Goal: Task Accomplishment & Management: Manage account settings

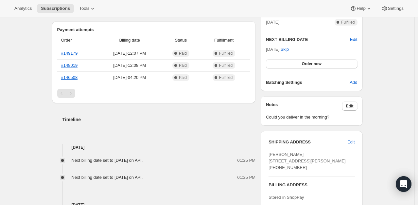
scroll to position [156, 0]
click at [356, 38] on span "Edit" at bounding box center [353, 39] width 7 height 7
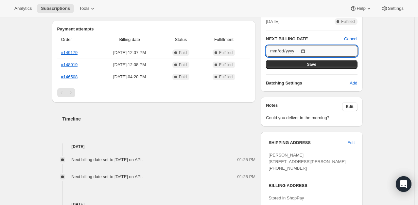
click at [310, 52] on input "2025-08-31" at bounding box center [311, 50] width 91 height 11
click at [305, 51] on input "2025-08-31" at bounding box center [311, 50] width 91 height 11
type input "2025-08-23"
click at [318, 61] on button "Save" at bounding box center [311, 64] width 91 height 9
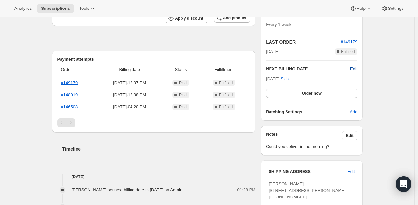
click at [356, 71] on span "Edit" at bounding box center [353, 69] width 7 height 7
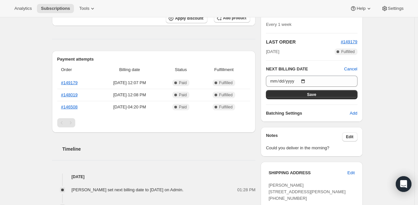
click at [314, 69] on h2 "NEXT BILLING DATE" at bounding box center [305, 69] width 78 height 7
click at [353, 70] on span "Cancel" at bounding box center [350, 69] width 13 height 7
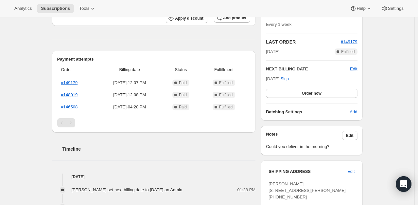
click at [394, 91] on div "Subscription #127697518977. This page is ready Subscription #127697518977 Succe…" at bounding box center [207, 162] width 414 height 602
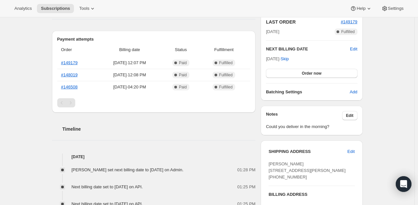
scroll to position [177, 0]
click at [356, 49] on span "Edit" at bounding box center [353, 48] width 7 height 7
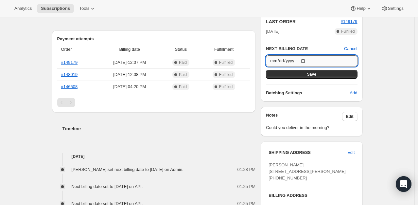
click at [307, 60] on input "2025-08-23" at bounding box center [311, 60] width 91 height 11
click at [398, 112] on div "Subscription #127697518977. This page is ready Subscription #127697518977 Succe…" at bounding box center [207, 142] width 414 height 602
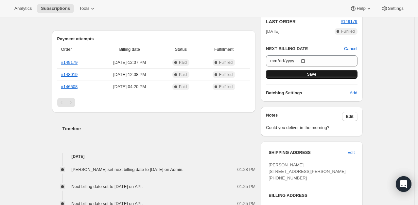
click at [287, 72] on button "Save" at bounding box center [311, 74] width 91 height 9
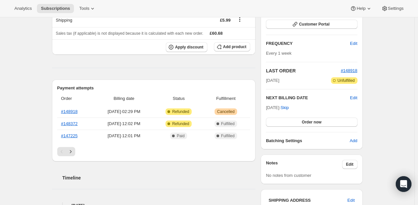
scroll to position [98, 0]
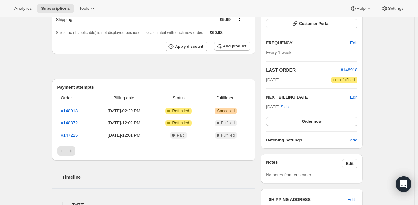
click at [357, 96] on span "Edit" at bounding box center [353, 97] width 7 height 7
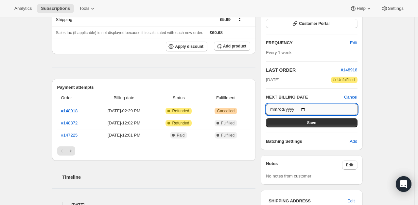
click at [304, 110] on input "2025-08-15" at bounding box center [311, 109] width 91 height 11
type input "2025-08-12"
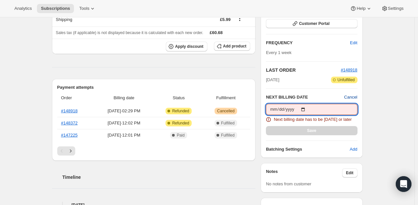
click at [355, 99] on span "Cancel" at bounding box center [350, 97] width 13 height 7
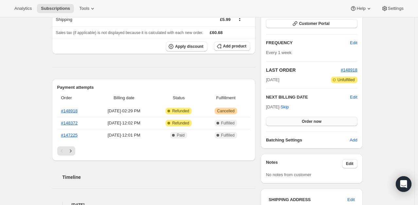
click at [309, 122] on span "Order now" at bounding box center [312, 121] width 20 height 5
click at [309, 122] on span "Click to confirm" at bounding box center [312, 121] width 30 height 5
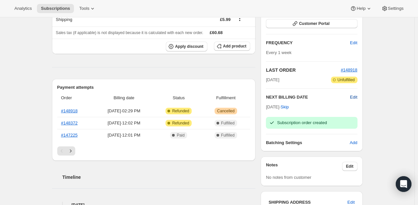
click at [356, 97] on span "Edit" at bounding box center [353, 97] width 7 height 7
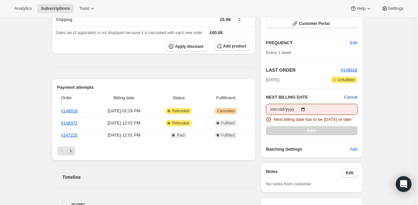
click at [356, 97] on span "Cancel" at bounding box center [350, 97] width 13 height 7
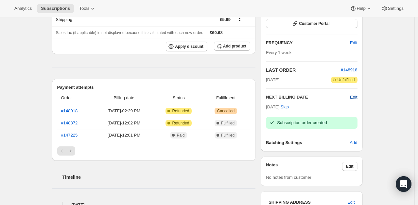
click at [356, 97] on span "Edit" at bounding box center [353, 97] width 7 height 7
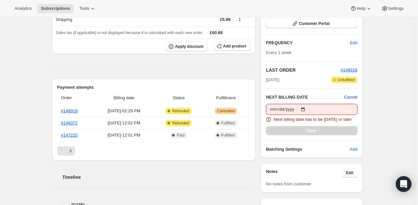
click at [349, 97] on span "Cancel" at bounding box center [350, 97] width 13 height 7
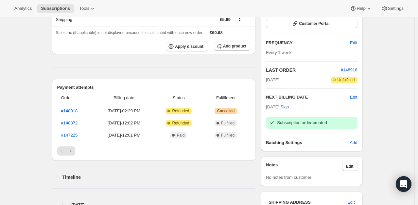
click at [328, 108] on div "Aug 15, 2025 · Skip Subscription order created" at bounding box center [311, 116] width 91 height 25
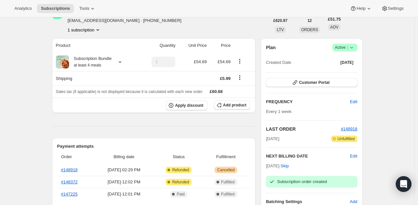
scroll to position [0, 0]
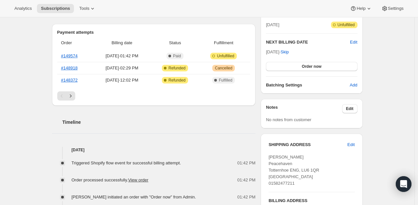
scroll to position [163, 0]
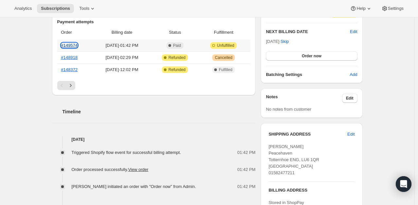
click at [73, 45] on link "#149574" at bounding box center [69, 45] width 17 height 5
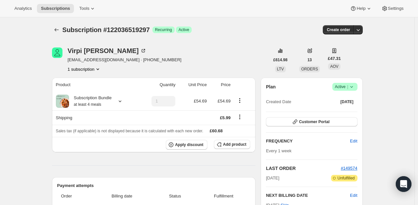
scroll to position [65, 0]
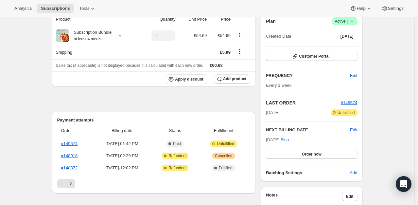
click at [279, 113] on span "[DATE]" at bounding box center [272, 112] width 13 height 7
drag, startPoint x: 270, startPoint y: 130, endPoint x: 310, endPoint y: 133, distance: 39.3
click at [310, 133] on div "NEXT BILLING DATE Edit [DATE] · Skip Order now" at bounding box center [311, 143] width 91 height 32
click at [276, 140] on span "[DATE] · Skip" at bounding box center [277, 139] width 23 height 5
click at [271, 138] on span "[DATE] · Skip" at bounding box center [277, 139] width 23 height 5
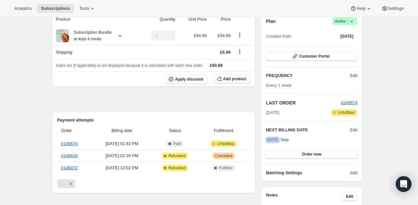
drag, startPoint x: 270, startPoint y: 141, endPoint x: 279, endPoint y: 142, distance: 9.2
click at [279, 142] on div "[DATE] · Skip Order now" at bounding box center [311, 147] width 91 height 22
click at [71, 143] on link "#149574" at bounding box center [69, 143] width 17 height 5
